Goal: Use online tool/utility: Utilize a website feature to perform a specific function

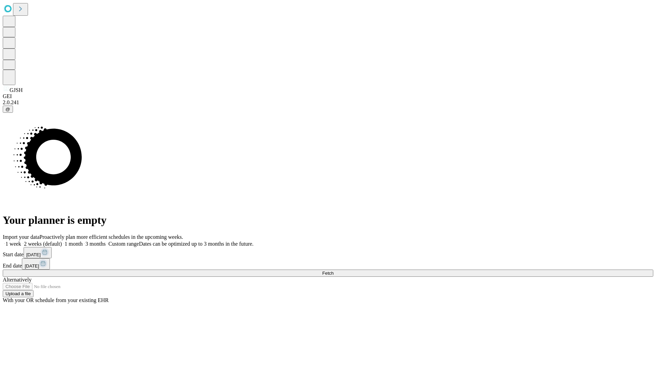
click at [334, 271] on span "Fetch" at bounding box center [327, 273] width 11 height 5
